Goal: Task Accomplishment & Management: Manage account settings

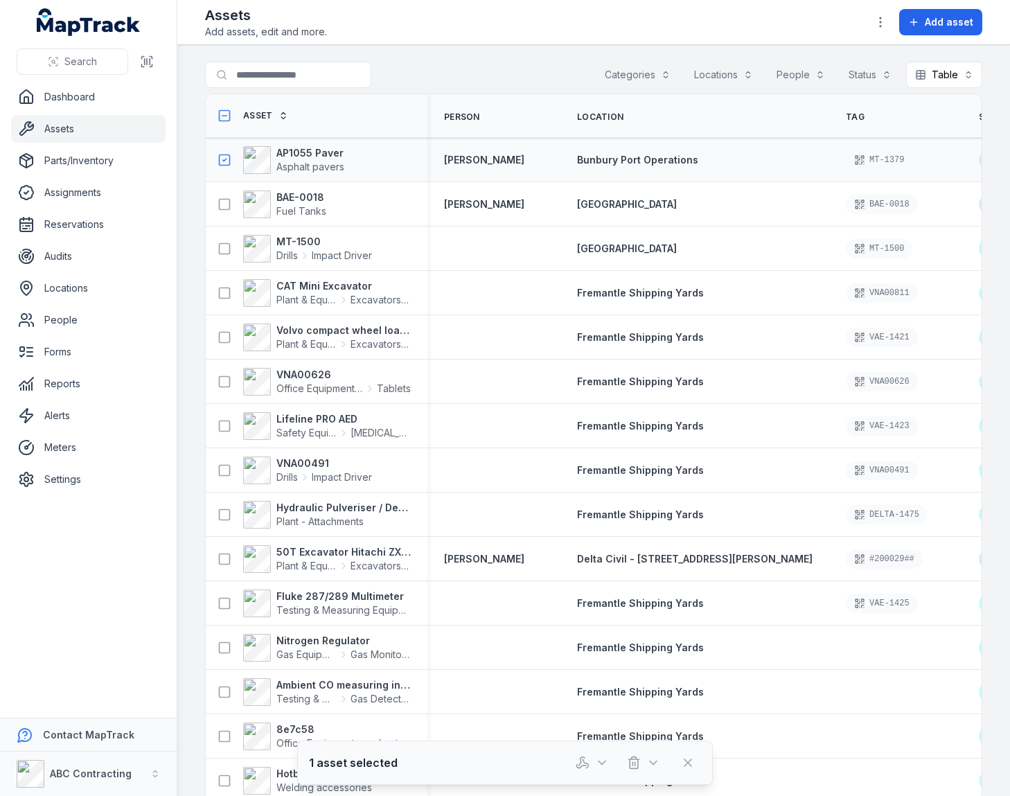
click at [227, 199] on rect at bounding box center [225, 204] width 10 height 10
click at [596, 765] on icon "button" at bounding box center [602, 763] width 14 height 14
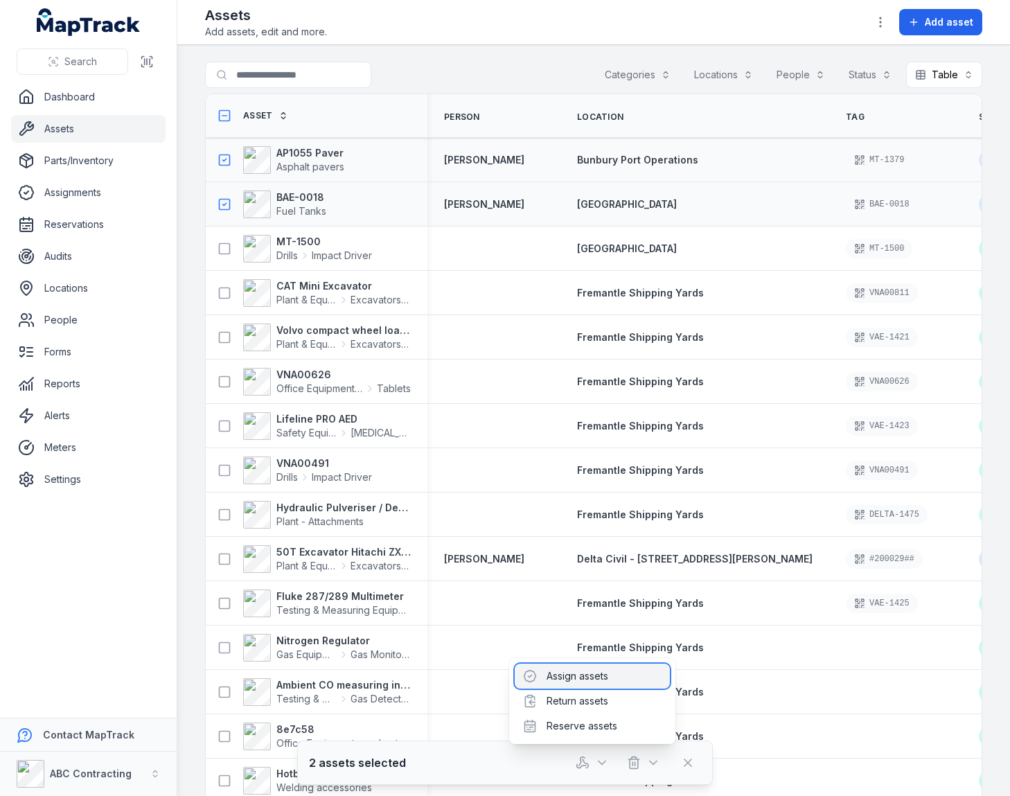
click at [576, 682] on div "Assign assets" at bounding box center [592, 676] width 155 height 25
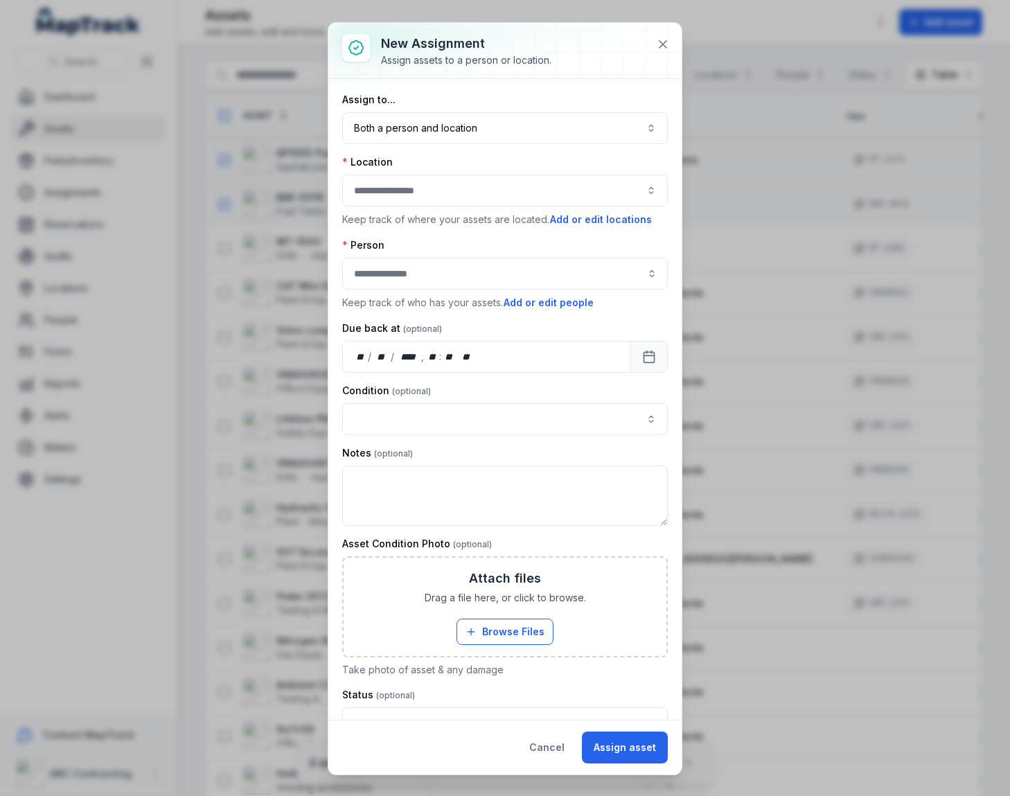
scroll to position [230, 0]
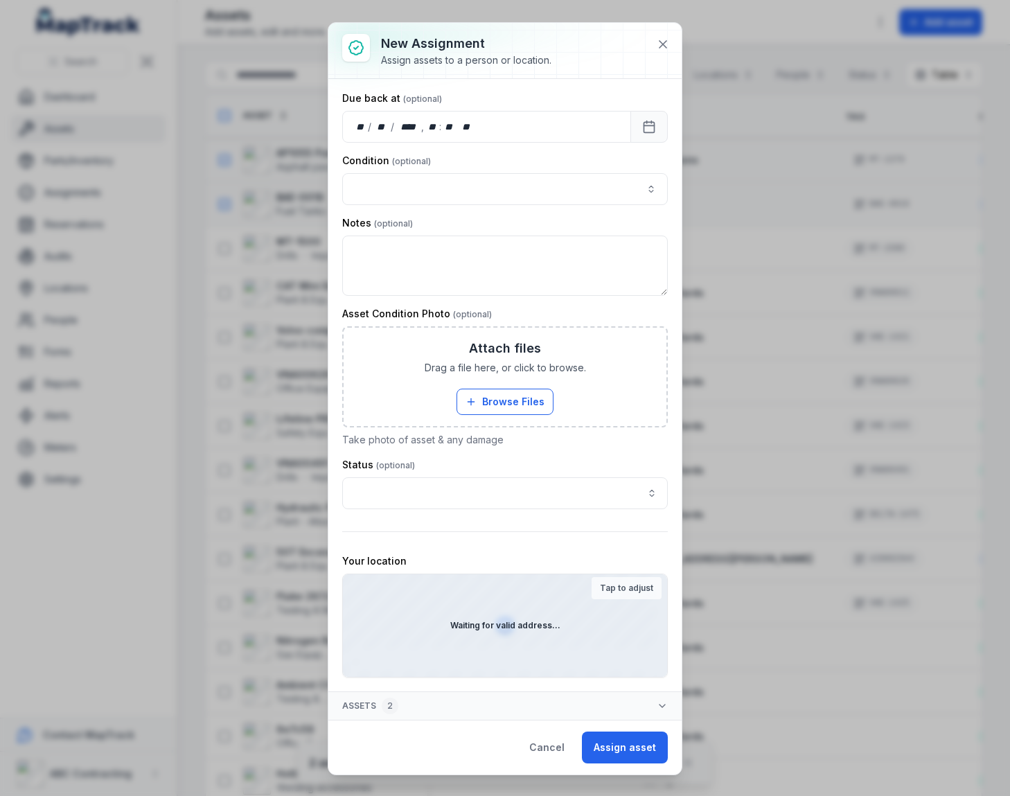
click at [452, 638] on div "Waiting for valid address..." at bounding box center [505, 625] width 324 height 103
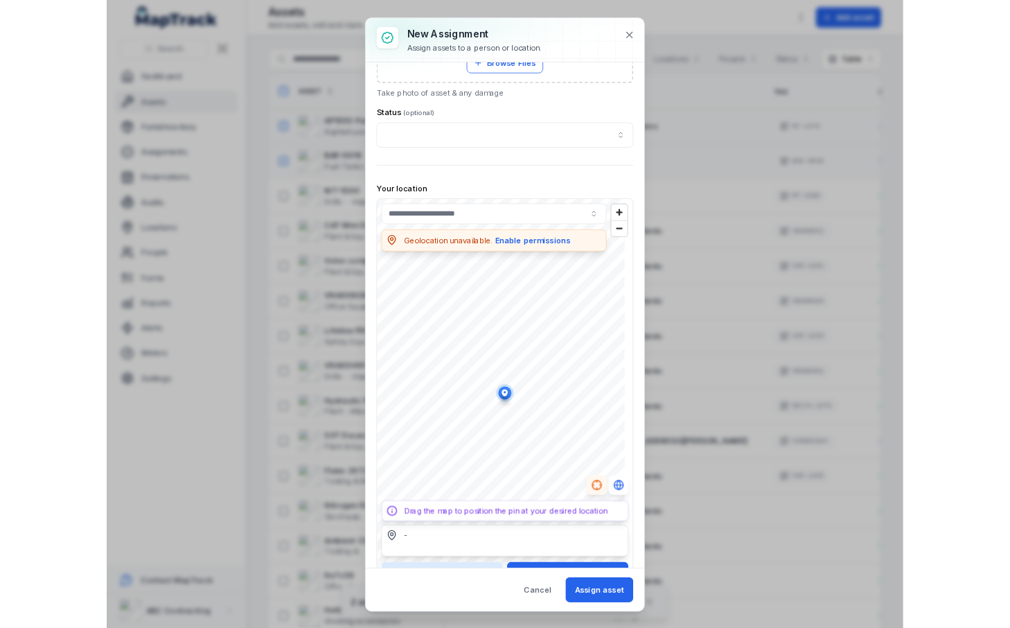
scroll to position [574, 0]
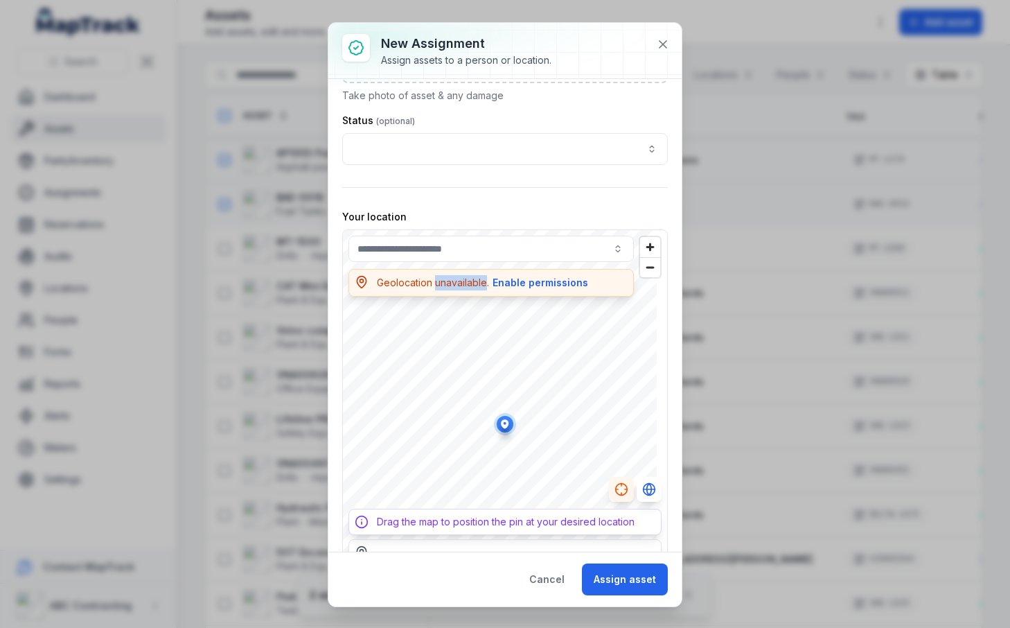
click at [441, 288] on div "Geolocation unavailable. Enable permissions" at bounding box center [483, 282] width 212 height 15
click at [523, 283] on button "Enable permissions" at bounding box center [540, 282] width 97 height 15
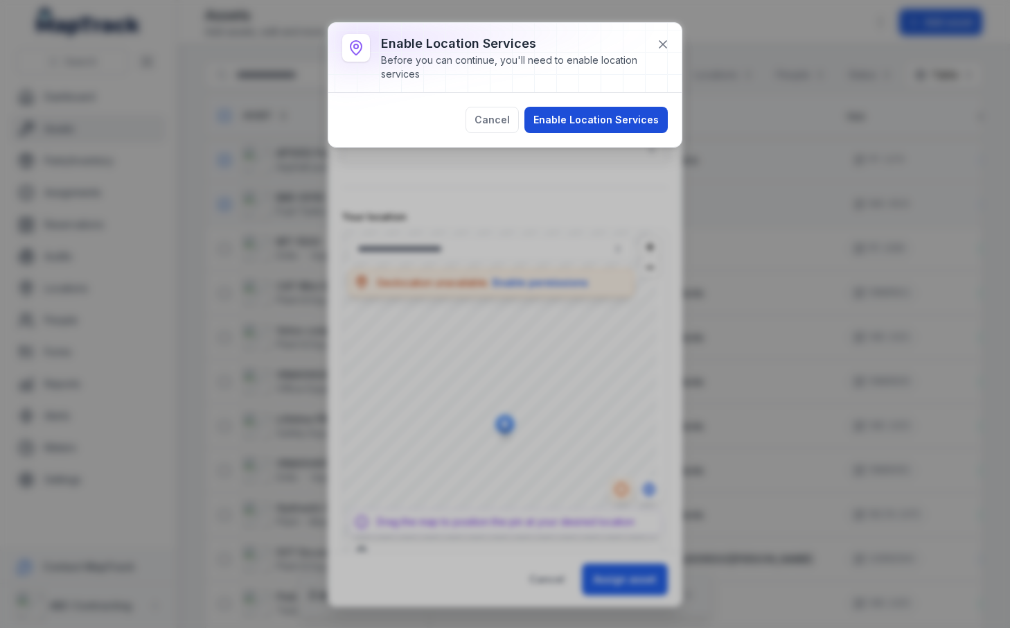
click at [585, 116] on button "Enable Location Services" at bounding box center [595, 120] width 143 height 26
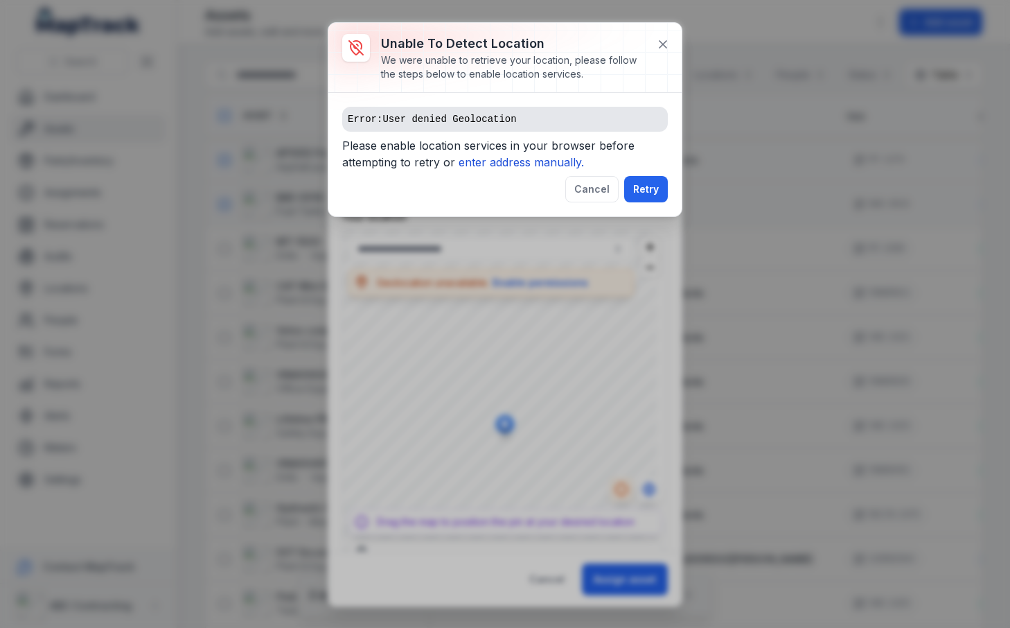
click at [474, 119] on pre "Error: User denied Geolocation" at bounding box center [505, 119] width 326 height 25
click at [509, 119] on pre "Error: User denied Geolocation" at bounding box center [505, 119] width 326 height 25
click at [494, 94] on div "Error: User denied Geolocation Please enable location services in your browser …" at bounding box center [504, 154] width 353 height 123
click at [494, 97] on div "Error: User denied Geolocation Please enable location services in your browser …" at bounding box center [504, 154] width 353 height 123
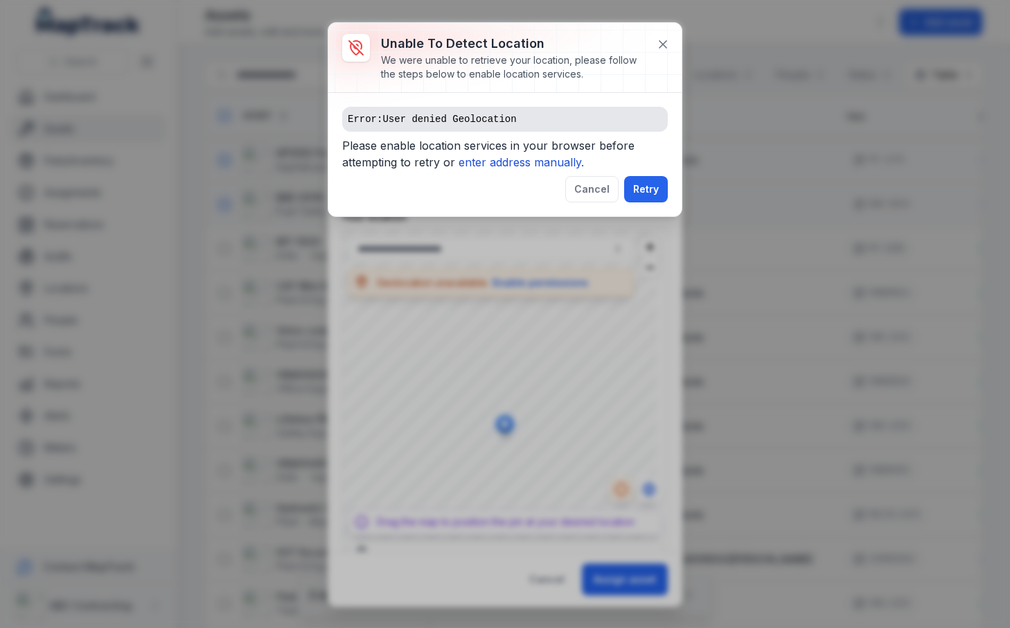
click at [496, 62] on div "We were unable to retrieve your location, please follow the steps below to enab…" at bounding box center [513, 67] width 265 height 28
click at [430, 58] on div "Unable to detect location We were unable to retrieve your location, please foll…" at bounding box center [504, 58] width 353 height 70
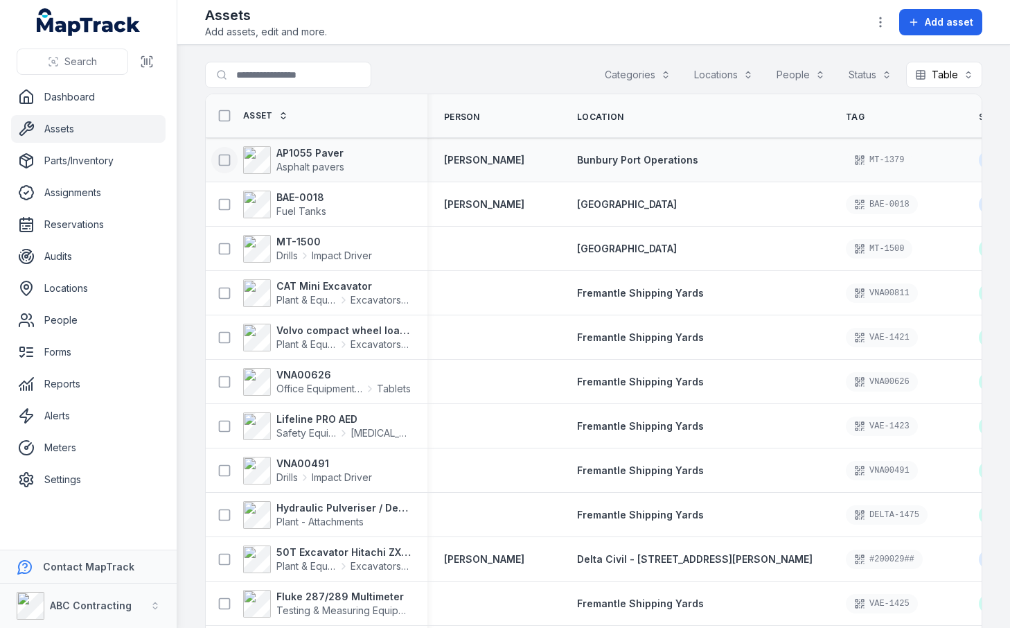
click at [218, 163] on icon at bounding box center [225, 160] width 14 height 14
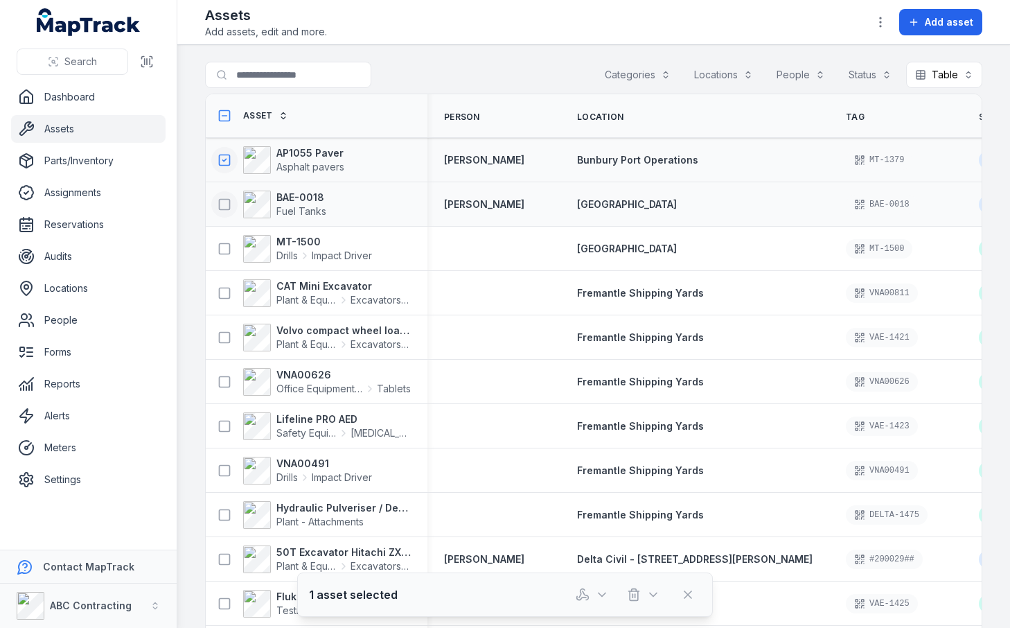
click at [227, 201] on icon at bounding box center [225, 204] width 14 height 14
click at [583, 594] on icon "button" at bounding box center [583, 594] width 14 height 14
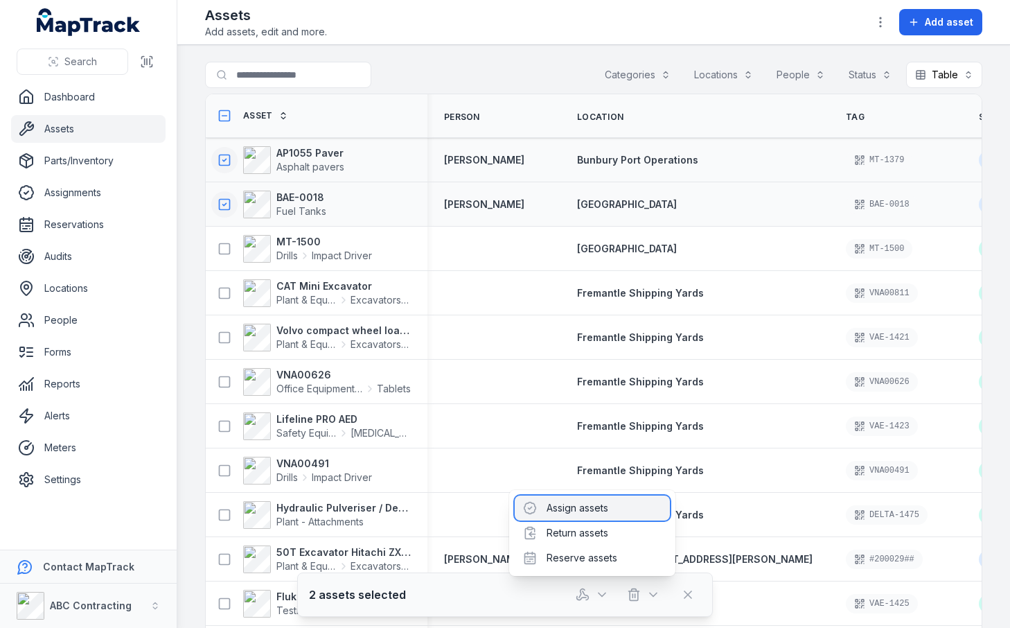
click at [559, 511] on div "Assign assets" at bounding box center [592, 507] width 155 height 25
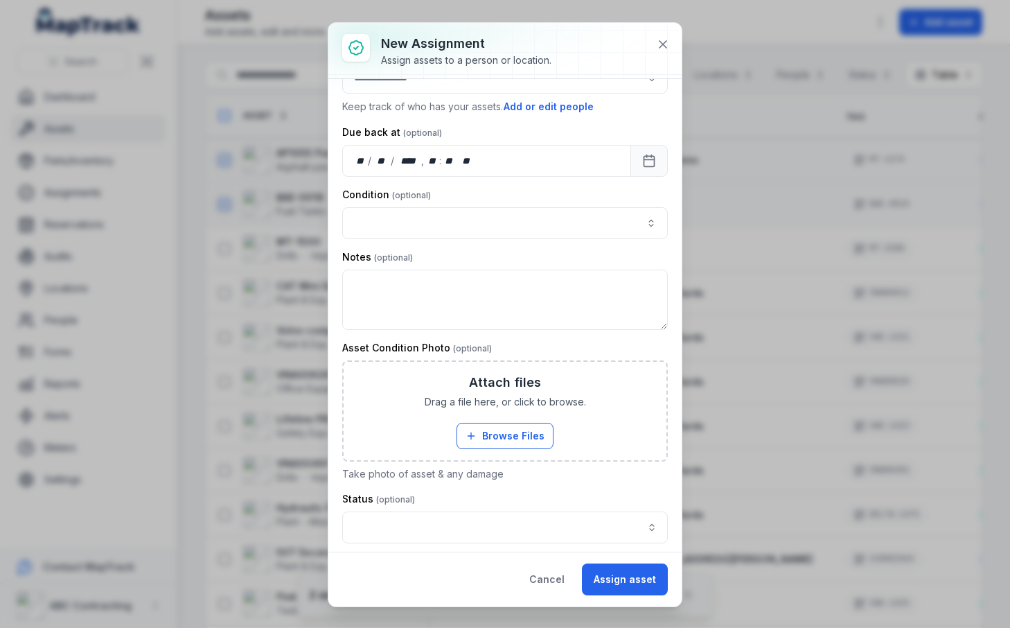
scroll to position [398, 0]
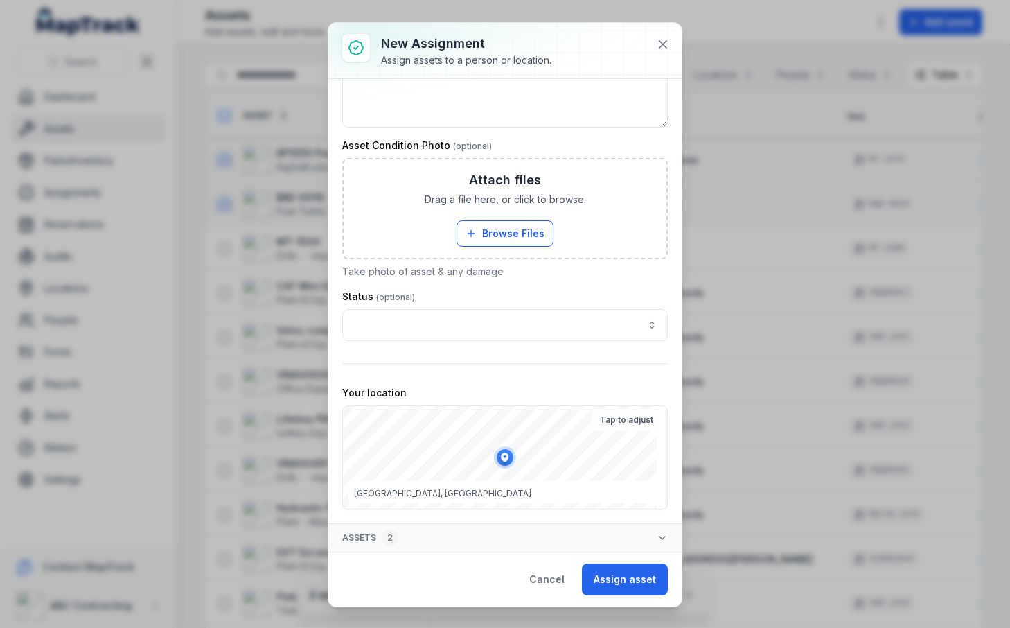
click at [494, 394] on div "Your location" at bounding box center [505, 393] width 326 height 14
click at [495, 394] on div "Your location" at bounding box center [505, 393] width 326 height 14
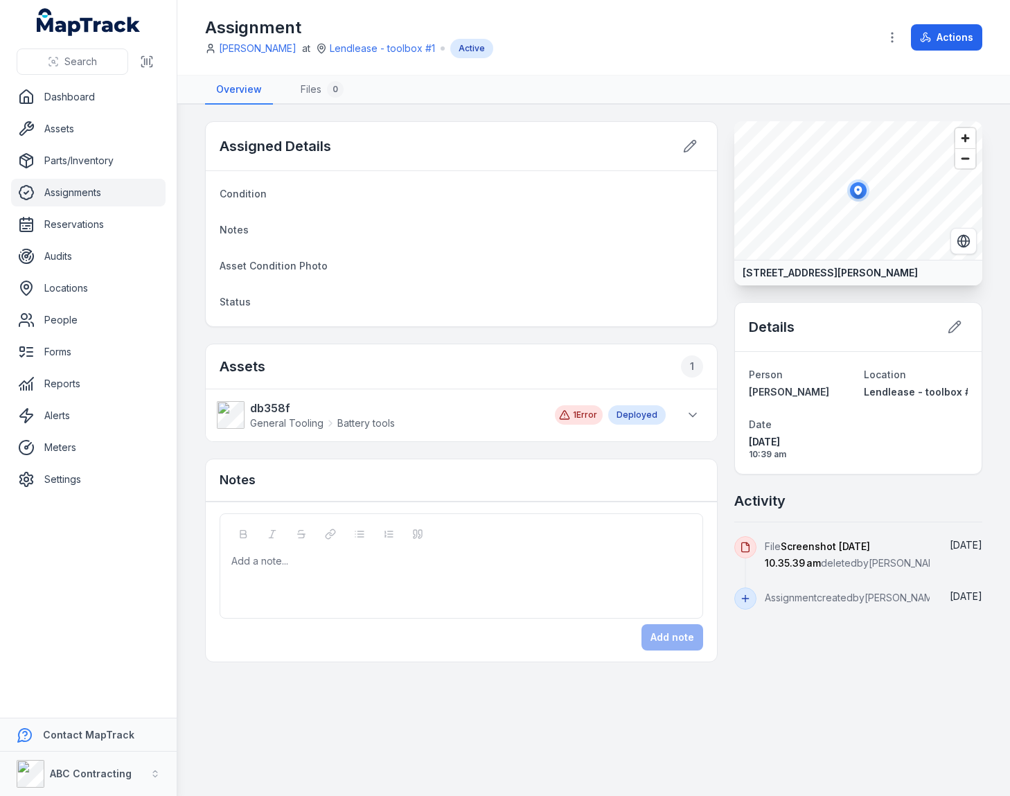
click at [547, 145] on div "Assigned Details" at bounding box center [461, 146] width 511 height 49
click at [861, 107] on main "Assigned Details Condition Notes Asset Condition Photo Status Assets 1 db358f G…" at bounding box center [593, 450] width 833 height 691
click at [855, 81] on nav "Overview Files 0" at bounding box center [593, 90] width 777 height 29
click at [848, 51] on div "Assignment Jarrod Milford at Lendlease - toolbox #1 Active" at bounding box center [536, 38] width 663 height 42
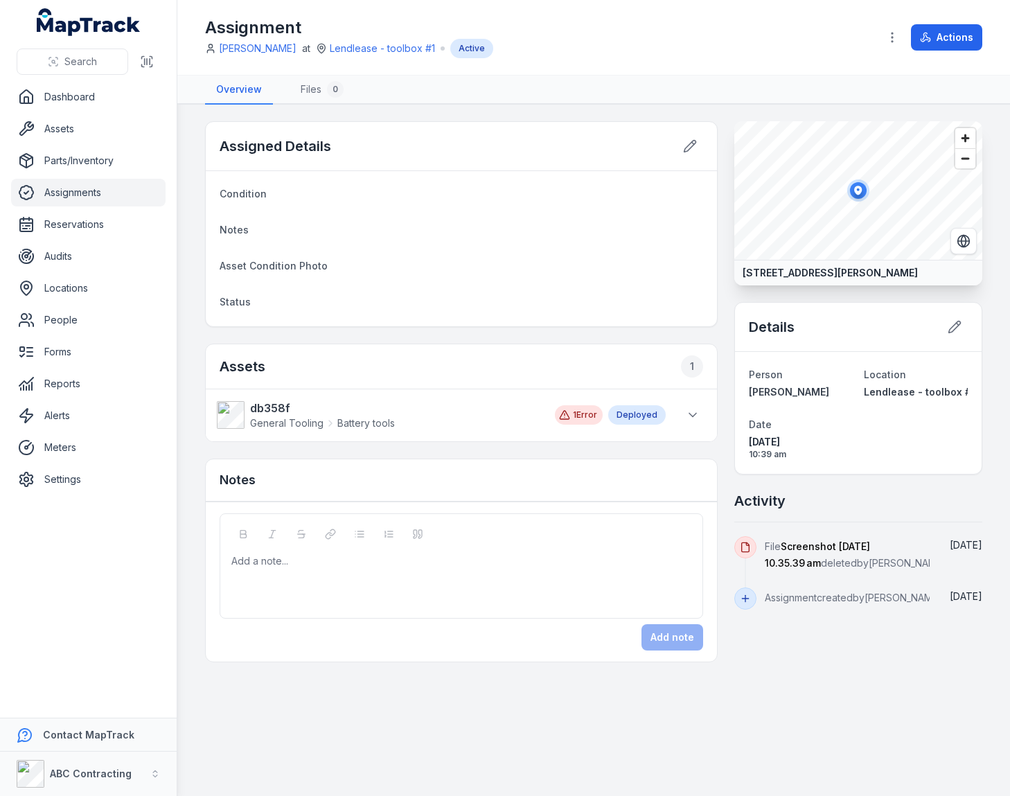
click at [848, 51] on div "Assignment Jarrod Milford at Lendlease - toolbox #1 Active" at bounding box center [536, 38] width 663 height 42
click at [824, 67] on div "Assignment Jarrod Milford at Lendlease - toolbox #1 Active Actions" at bounding box center [593, 38] width 777 height 64
click at [827, 82] on nav "Overview Files 0" at bounding box center [593, 90] width 777 height 29
click at [926, 45] on button "Actions" at bounding box center [946, 37] width 71 height 26
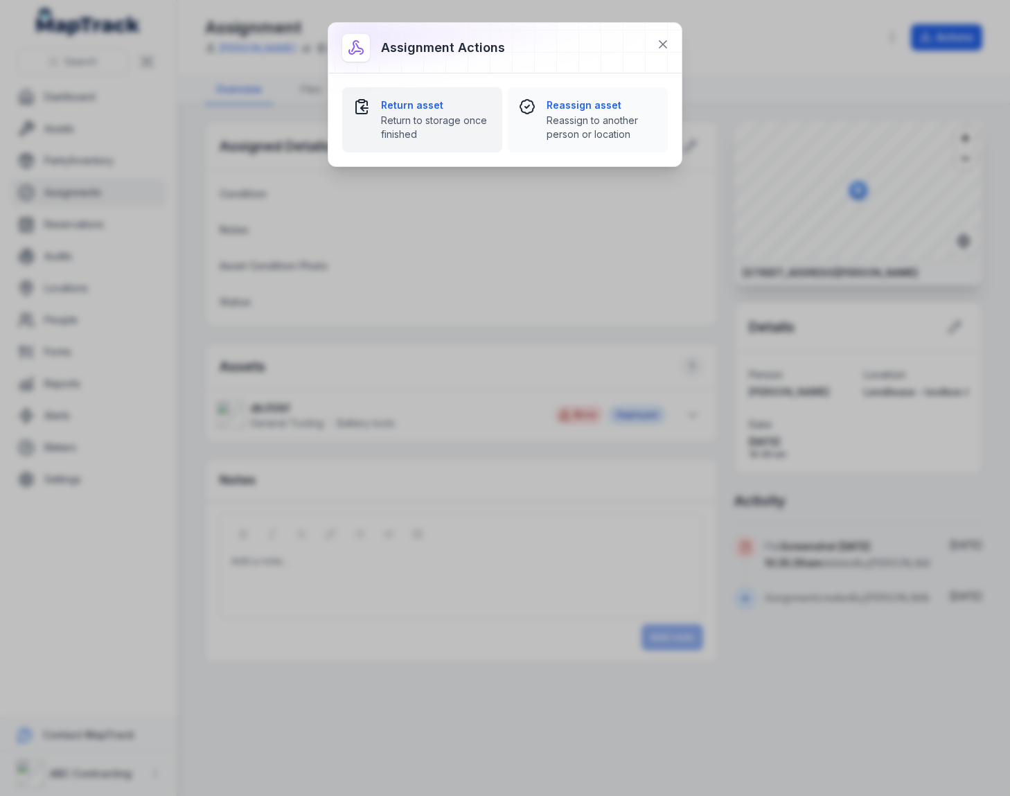
click at [453, 114] on span "Return to storage once finished" at bounding box center [436, 128] width 110 height 28
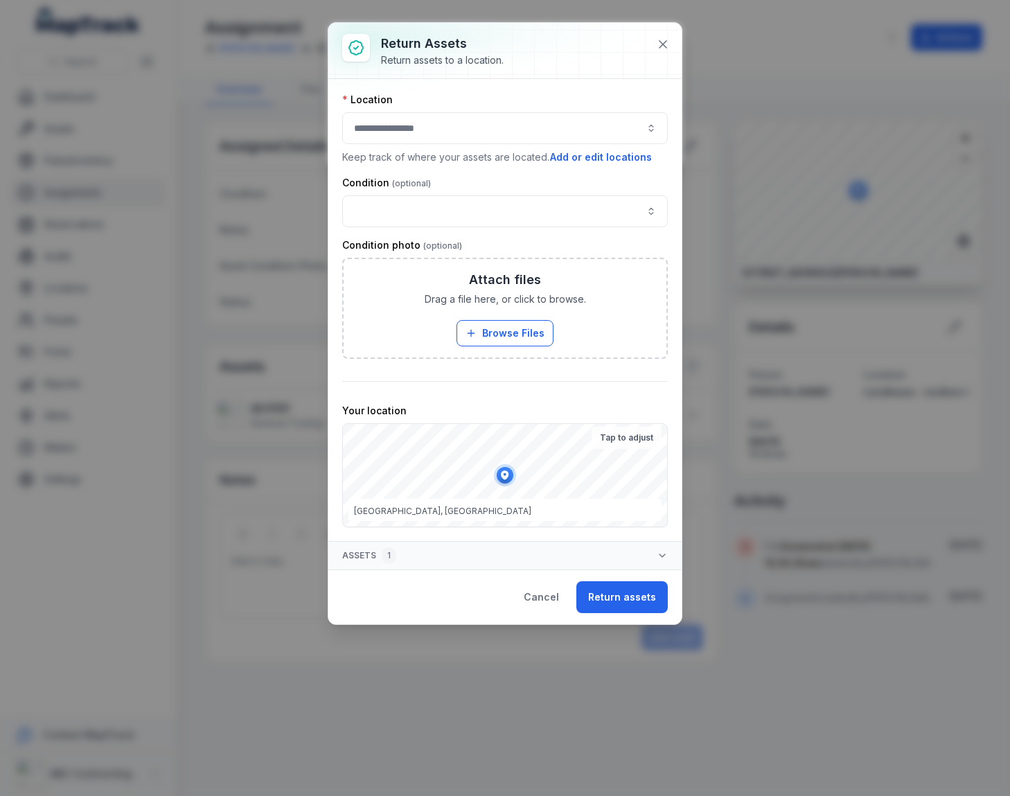
click at [508, 239] on div "Condition photo" at bounding box center [505, 245] width 326 height 14
click at [636, 48] on div at bounding box center [504, 50] width 353 height 55
click at [658, 40] on icon at bounding box center [663, 44] width 14 height 14
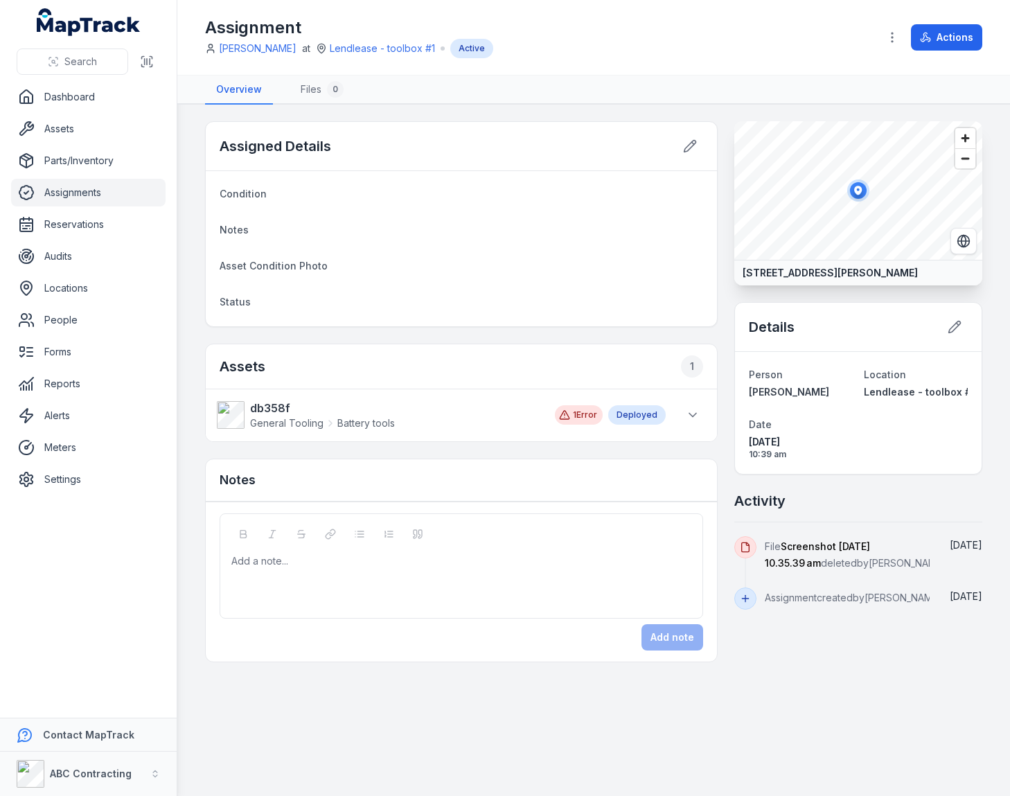
click at [813, 81] on nav "Overview Files 0" at bounding box center [593, 90] width 777 height 29
click at [814, 48] on div "Assignment Jarrod Milford at Lendlease - toolbox #1 Active" at bounding box center [536, 38] width 663 height 42
click at [813, 51] on div "Assignment Jarrod Milford at Lendlease - toolbox #1 Active" at bounding box center [536, 38] width 663 height 42
click at [688, 419] on icon at bounding box center [693, 415] width 14 height 14
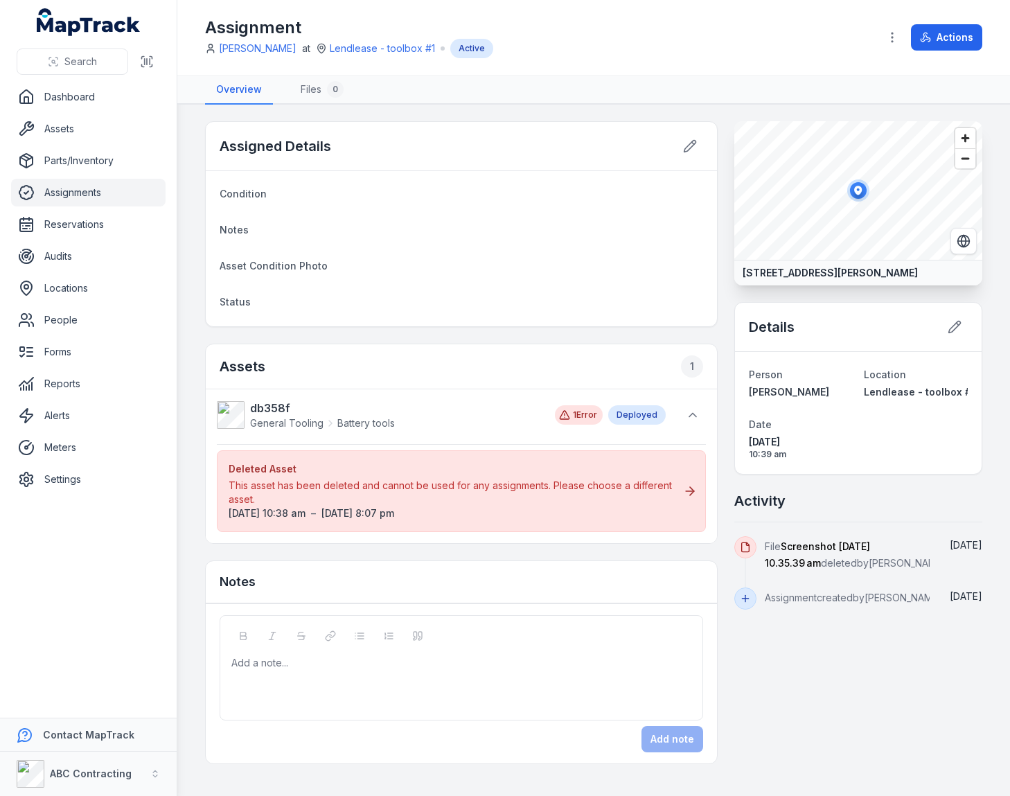
click at [498, 496] on div "This asset has been deleted and cannot be used for any assignments. Please choo…" at bounding box center [452, 493] width 446 height 28
click at [687, 490] on icon at bounding box center [690, 491] width 14 height 14
click at [588, 494] on div "This asset has been deleted and cannot be used for any assignments. Please choo…" at bounding box center [452, 493] width 446 height 28
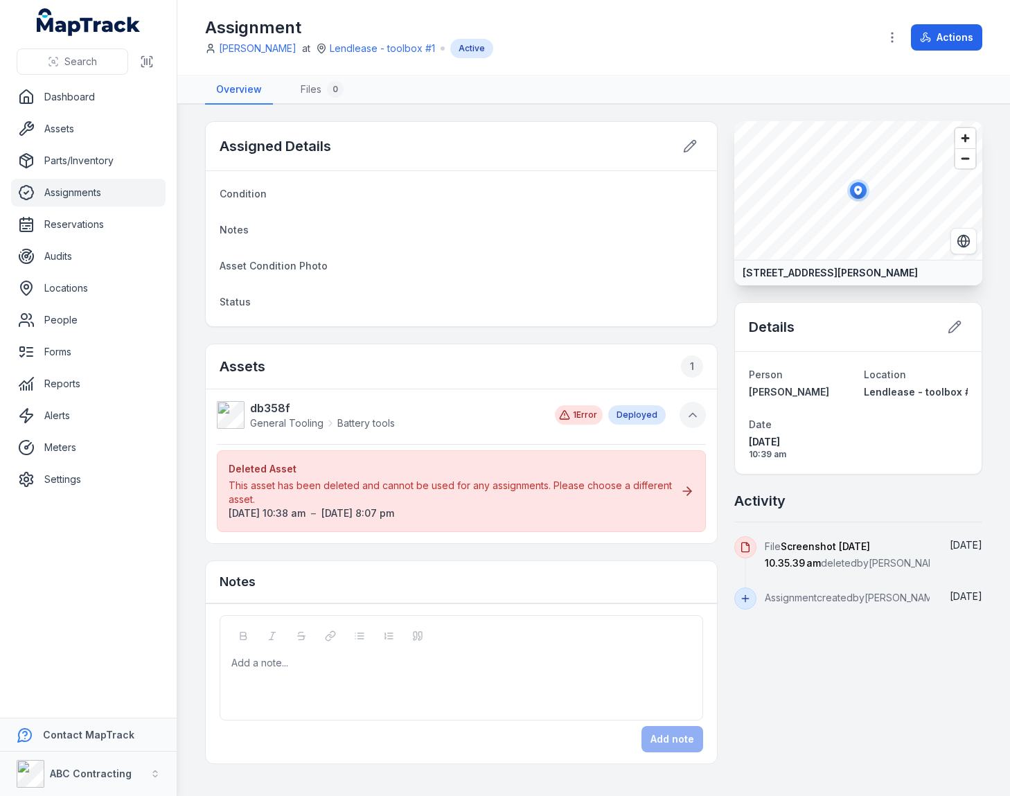
click at [699, 417] on icon at bounding box center [693, 415] width 14 height 14
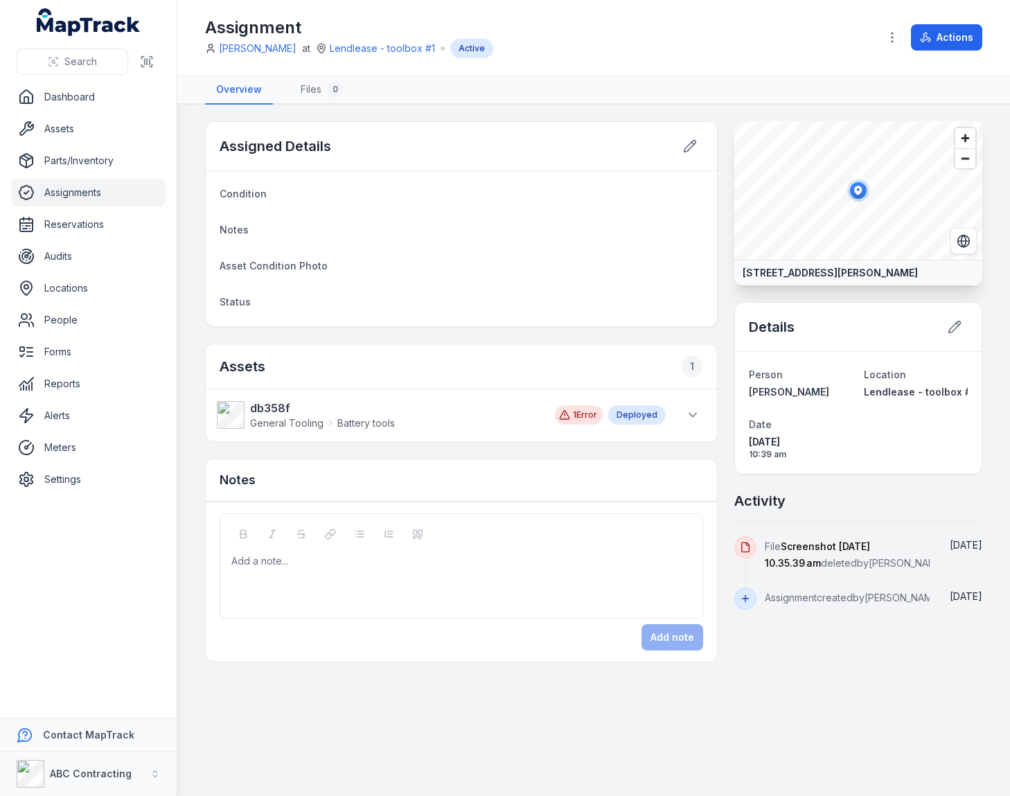
click at [726, 413] on div "Assigned Details Condition Notes Asset Condition Photo Status Assets 1 db358f G…" at bounding box center [593, 391] width 777 height 541
click at [260, 418] on span "General Tooling" at bounding box center [286, 423] width 73 height 14
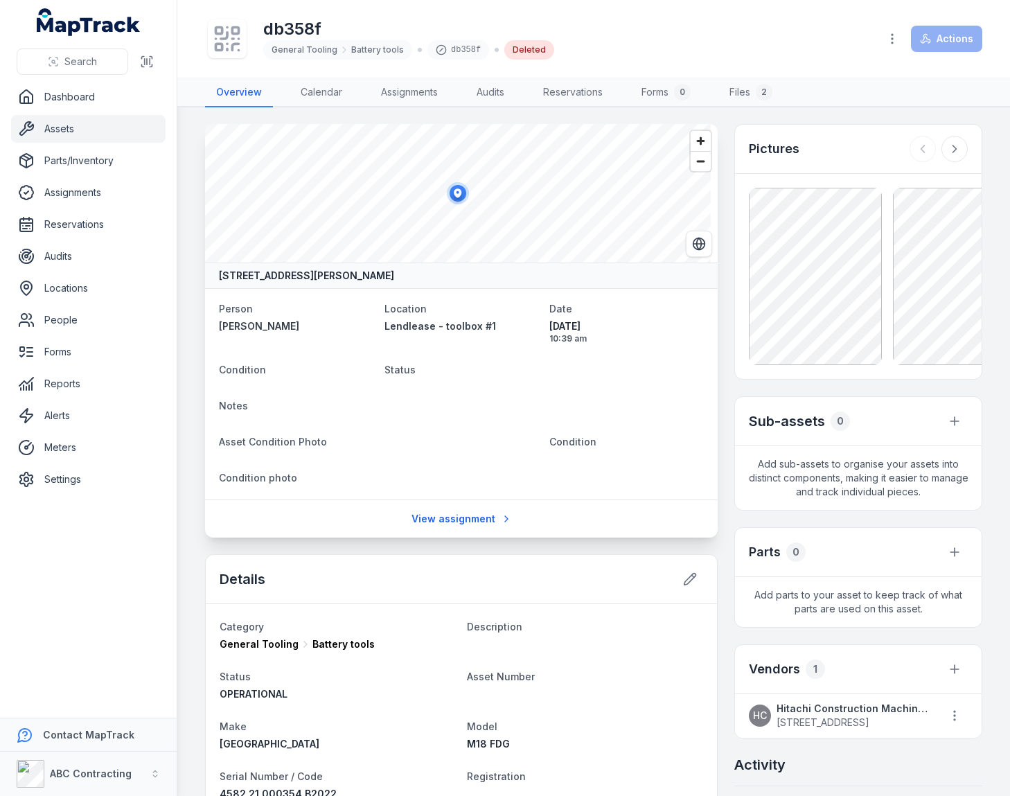
click at [797, 156] on div "Pictures" at bounding box center [858, 149] width 247 height 49
click at [804, 85] on nav "Overview Calendar Assignments Audits Reservations Forms 0 Files 2" at bounding box center [593, 92] width 777 height 29
click at [815, 48] on div "db358f General Tooling Battery tools db358f Deleted" at bounding box center [536, 39] width 663 height 44
